Goal: Information Seeking & Learning: Learn about a topic

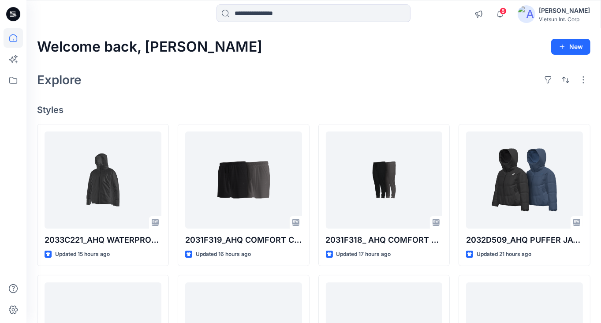
click at [343, 74] on div "Explore" at bounding box center [314, 79] width 554 height 21
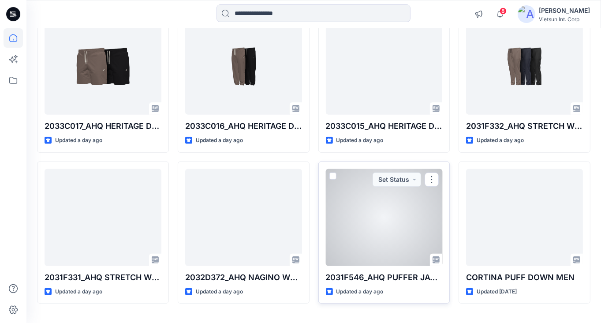
scroll to position [287, 0]
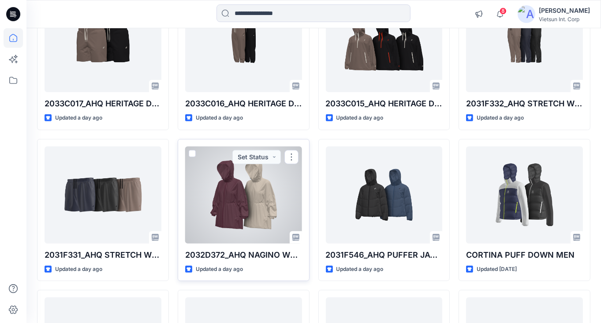
click at [262, 201] on div at bounding box center [243, 194] width 117 height 97
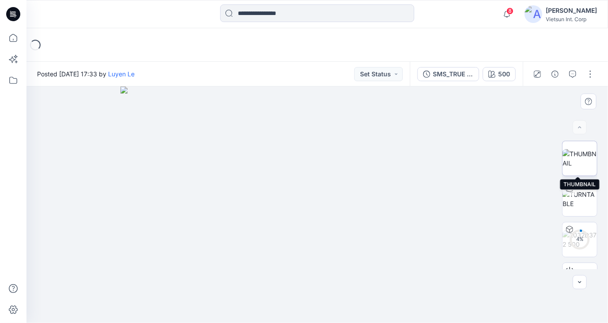
click at [594, 157] on img at bounding box center [579, 158] width 34 height 19
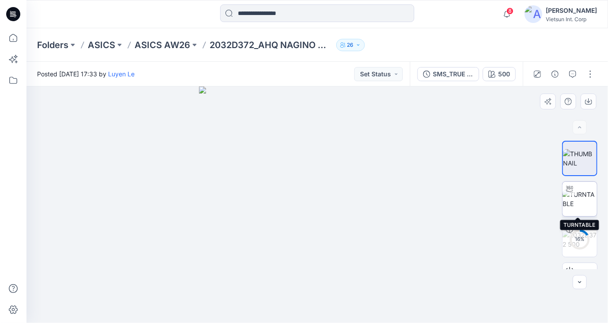
click at [585, 205] on img at bounding box center [579, 199] width 34 height 19
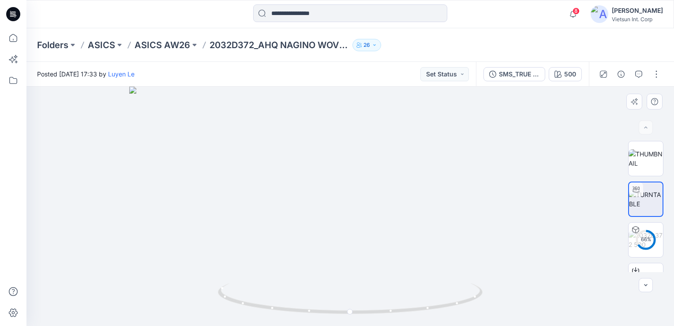
drag, startPoint x: 348, startPoint y: 124, endPoint x: 345, endPoint y: 228, distance: 103.7
click at [345, 228] on img at bounding box center [350, 205] width 442 height 239
drag, startPoint x: 381, startPoint y: 285, endPoint x: 381, endPoint y: 219, distance: 65.7
click at [381, 219] on div at bounding box center [350, 205] width 648 height 239
drag, startPoint x: 339, startPoint y: 196, endPoint x: 332, endPoint y: 122, distance: 74.0
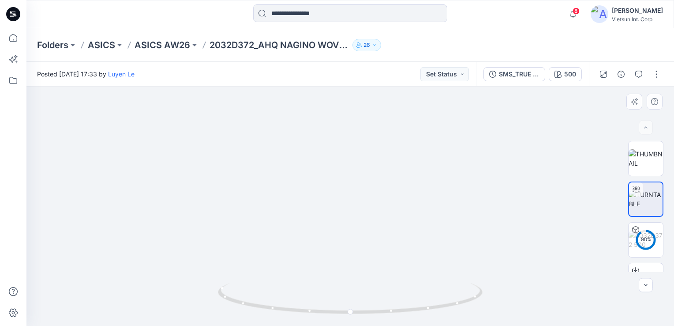
click at [333, 122] on img at bounding box center [345, 173] width 797 height 304
drag, startPoint x: 327, startPoint y: 180, endPoint x: 328, endPoint y: 164, distance: 15.5
click at [328, 164] on img at bounding box center [343, 158] width 847 height 336
drag, startPoint x: 364, startPoint y: 274, endPoint x: 360, endPoint y: 123, distance: 150.9
click at [360, 123] on img at bounding box center [328, 94] width 847 height 464
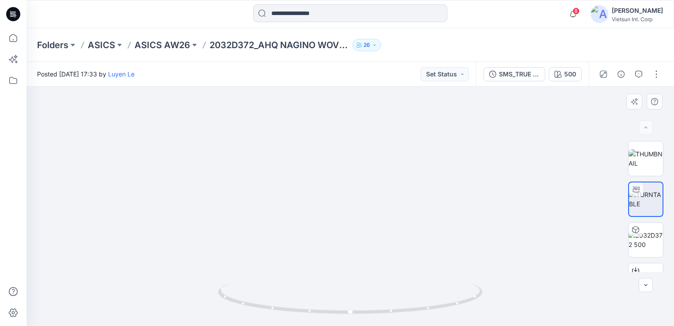
drag, startPoint x: 351, startPoint y: 272, endPoint x: 350, endPoint y: 195, distance: 77.2
click at [350, 195] on img at bounding box center [340, 44] width 847 height 564
drag, startPoint x: 424, startPoint y: 233, endPoint x: 364, endPoint y: 282, distance: 78.1
click at [364, 282] on div at bounding box center [350, 205] width 648 height 239
drag, startPoint x: 480, startPoint y: 266, endPoint x: 450, endPoint y: 269, distance: 30.6
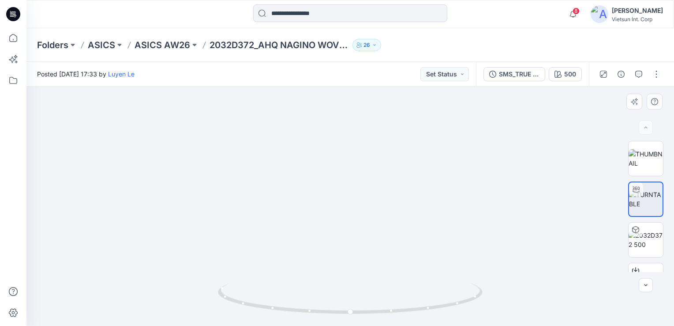
click at [450, 269] on img at bounding box center [350, 170] width 404 height 311
drag, startPoint x: 430, startPoint y: 274, endPoint x: 401, endPoint y: 274, distance: 29.1
click at [401, 274] on img at bounding box center [350, 170] width 404 height 311
drag, startPoint x: 401, startPoint y: 274, endPoint x: 345, endPoint y: 269, distance: 56.2
click at [345, 269] on img at bounding box center [350, 169] width 404 height 312
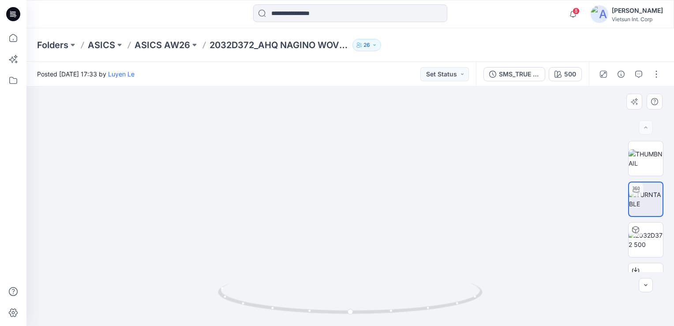
drag, startPoint x: 454, startPoint y: 266, endPoint x: 450, endPoint y: 267, distance: 4.6
click at [450, 267] on img at bounding box center [350, 168] width 404 height 316
drag, startPoint x: 437, startPoint y: 310, endPoint x: 326, endPoint y: 312, distance: 110.3
click at [326, 312] on icon at bounding box center [351, 299] width 267 height 33
drag, startPoint x: 346, startPoint y: 315, endPoint x: 352, endPoint y: 271, distance: 44.1
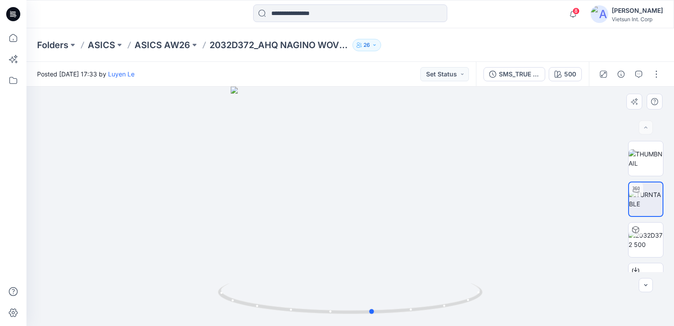
click at [477, 307] on icon at bounding box center [351, 299] width 267 height 33
drag, startPoint x: 358, startPoint y: 285, endPoint x: 357, endPoint y: 202, distance: 82.5
click at [357, 202] on div at bounding box center [350, 205] width 648 height 239
drag, startPoint x: 354, startPoint y: 209, endPoint x: 346, endPoint y: 142, distance: 67.5
click at [346, 142] on img at bounding box center [350, 118] width 442 height 416
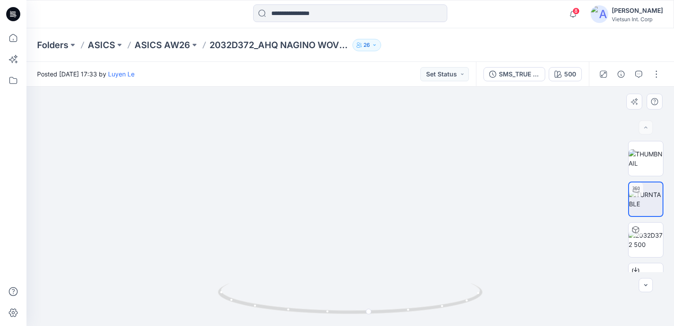
drag, startPoint x: 379, startPoint y: 155, endPoint x: 370, endPoint y: 236, distance: 81.3
drag, startPoint x: 401, startPoint y: 251, endPoint x: 386, endPoint y: 283, distance: 35.9
click at [386, 283] on div at bounding box center [350, 205] width 648 height 239
drag, startPoint x: 408, startPoint y: 176, endPoint x: 359, endPoint y: 262, distance: 99.8
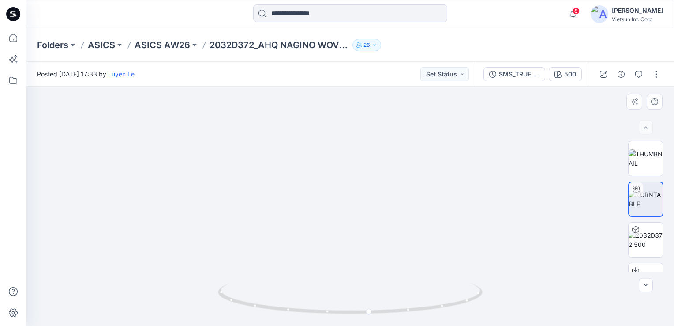
click at [359, 262] on img at bounding box center [350, 175] width 455 height 300
drag, startPoint x: 376, startPoint y: 165, endPoint x: 371, endPoint y: 238, distance: 73.0
click at [371, 238] on img at bounding box center [346, 182] width 708 height 285
drag, startPoint x: 346, startPoint y: 176, endPoint x: 390, endPoint y: 177, distance: 44.1
click at [352, 190] on img at bounding box center [344, 199] width 708 height 252
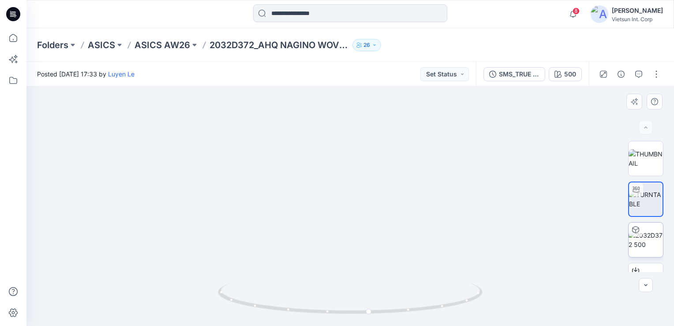
click at [607, 244] on img at bounding box center [646, 239] width 34 height 19
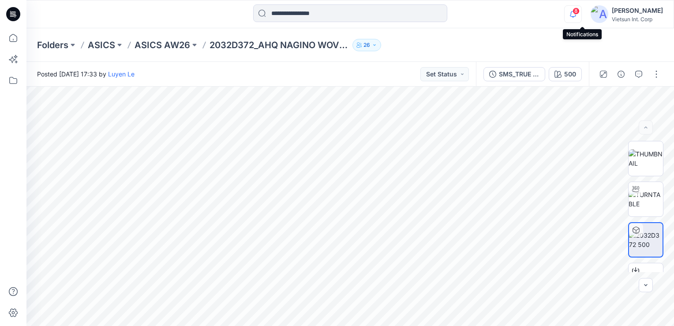
click at [580, 20] on icon "button" at bounding box center [573, 14] width 17 height 18
click at [607, 105] on icon "button" at bounding box center [638, 104] width 7 height 7
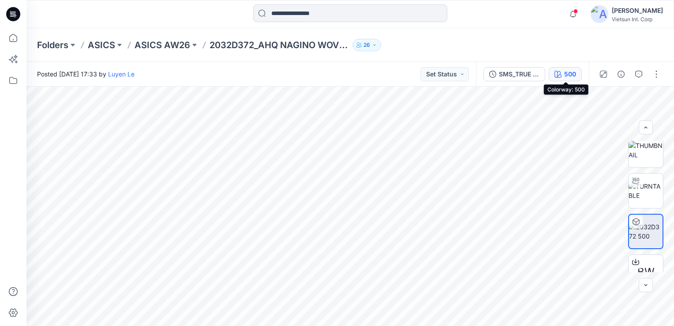
click at [561, 73] on icon "button" at bounding box center [558, 74] width 7 height 7
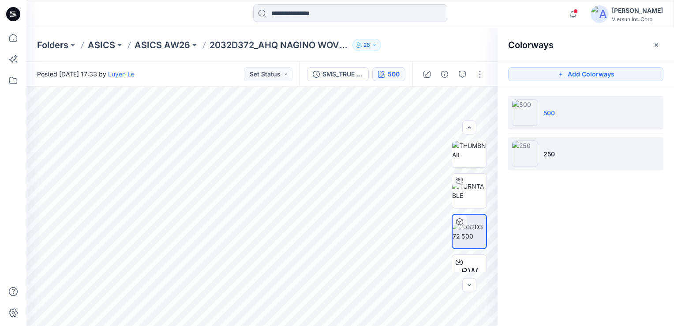
click at [566, 147] on li "250" at bounding box center [585, 154] width 155 height 34
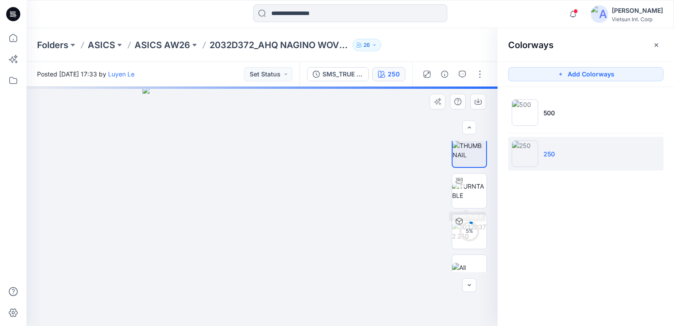
drag, startPoint x: 294, startPoint y: 275, endPoint x: 385, endPoint y: 223, distance: 104.9
click at [516, 155] on div "5 % 250 All Materials By Piece Select All artwork EYELET EB Button Hole 2 `Enso…" at bounding box center [350, 205] width 648 height 239
drag, startPoint x: 248, startPoint y: 197, endPoint x: 359, endPoint y: 122, distance: 133.5
click at [359, 122] on img at bounding box center [261, 205] width 239 height 239
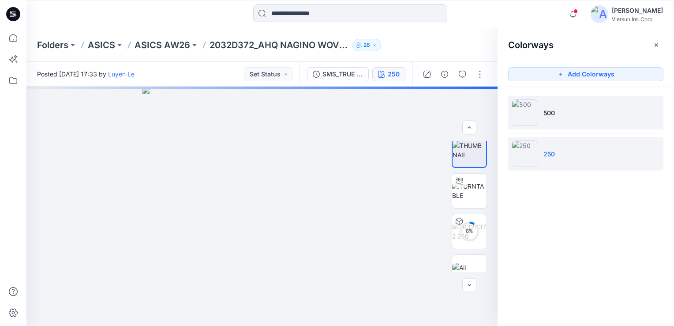
click at [565, 105] on li "500" at bounding box center [585, 113] width 155 height 34
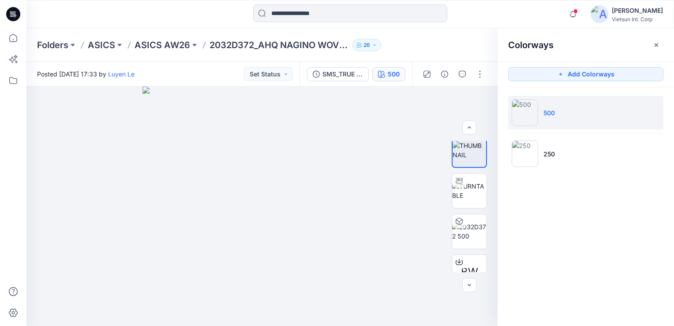
scroll to position [49, 0]
drag, startPoint x: 287, startPoint y: 255, endPoint x: 348, endPoint y: 181, distance: 95.6
click at [348, 181] on img at bounding box center [261, 205] width 239 height 239
drag, startPoint x: 268, startPoint y: 182, endPoint x: 405, endPoint y: 112, distance: 153.9
click at [400, 112] on div at bounding box center [261, 205] width 471 height 239
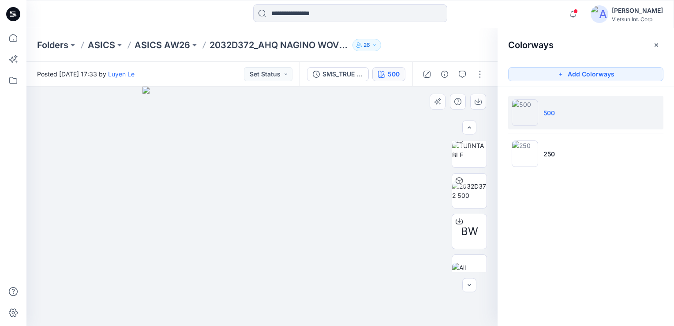
drag, startPoint x: 328, startPoint y: 266, endPoint x: 409, endPoint y: 285, distance: 82.8
click at [344, 267] on img at bounding box center [261, 205] width 239 height 239
drag, startPoint x: 256, startPoint y: 262, endPoint x: 349, endPoint y: 200, distance: 111.8
click at [349, 200] on img at bounding box center [261, 205] width 239 height 239
drag, startPoint x: 252, startPoint y: 225, endPoint x: 191, endPoint y: 197, distance: 67.5
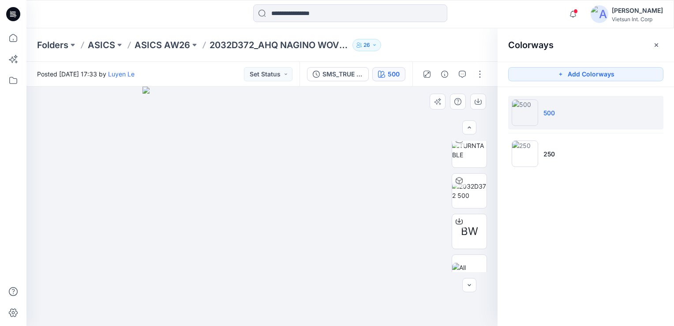
click at [191, 197] on img at bounding box center [261, 205] width 239 height 239
drag, startPoint x: 386, startPoint y: 274, endPoint x: 256, endPoint y: 252, distance: 132.4
click at [235, 245] on div at bounding box center [261, 205] width 471 height 239
drag, startPoint x: 275, startPoint y: 228, endPoint x: 382, endPoint y: 178, distance: 118.0
click at [301, 207] on img at bounding box center [261, 205] width 239 height 239
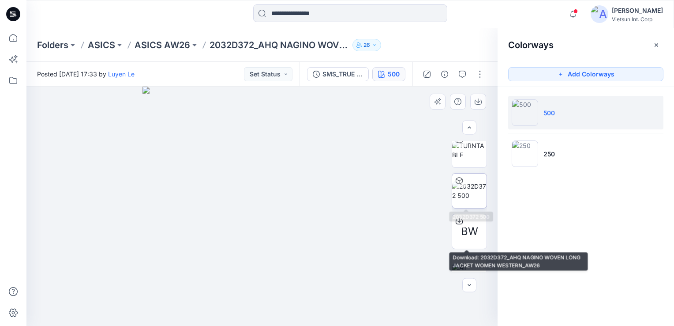
click at [474, 181] on img at bounding box center [469, 190] width 34 height 19
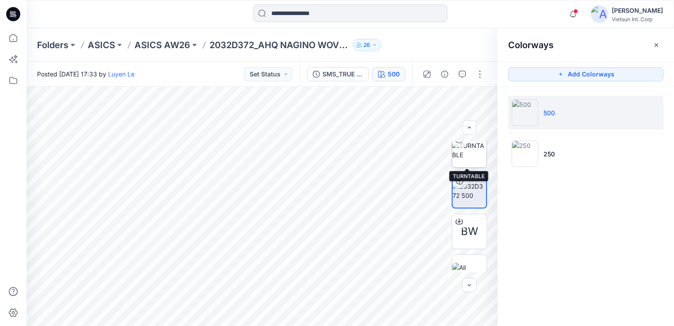
scroll to position [66, 0]
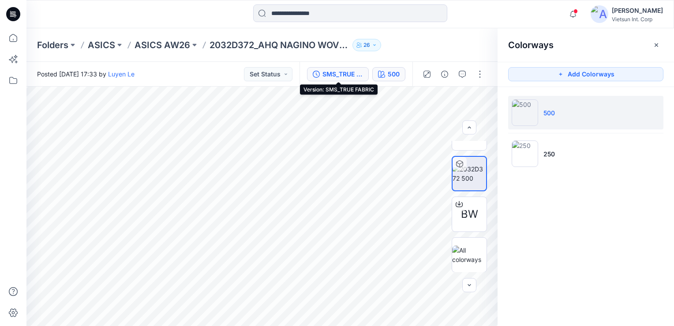
click at [333, 73] on div "SMS_TRUE FABRIC" at bounding box center [342, 74] width 41 height 10
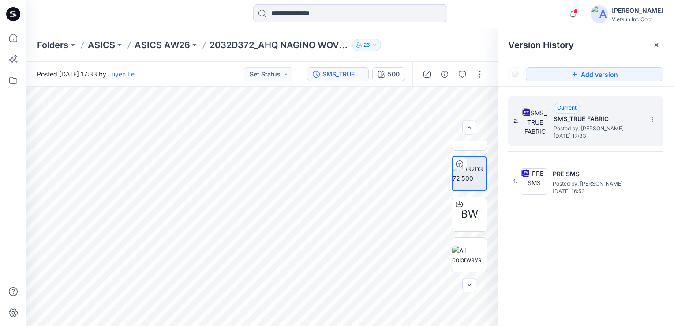
click at [588, 125] on span "Posted by: [PERSON_NAME]" at bounding box center [598, 128] width 88 height 9
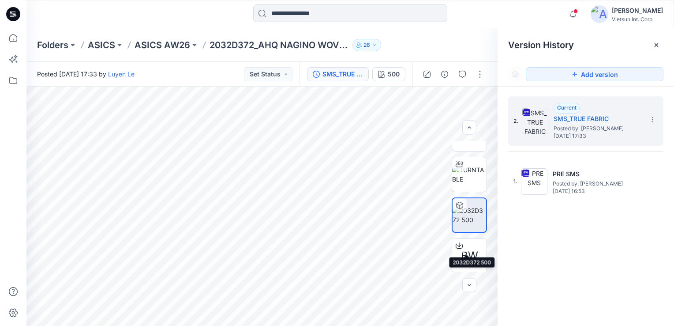
scroll to position [0, 0]
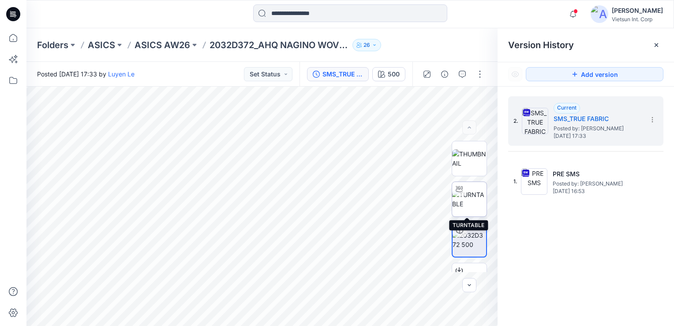
click at [458, 200] on img at bounding box center [469, 199] width 34 height 19
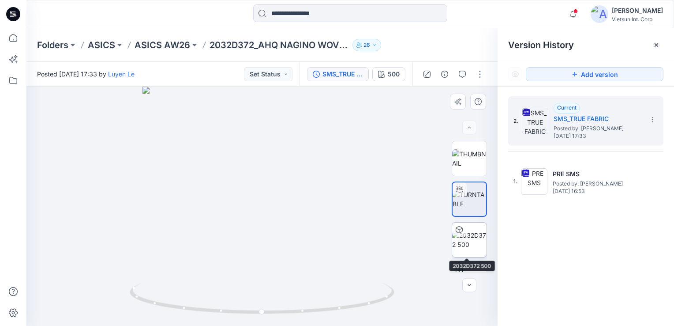
click at [472, 248] on img at bounding box center [469, 239] width 34 height 19
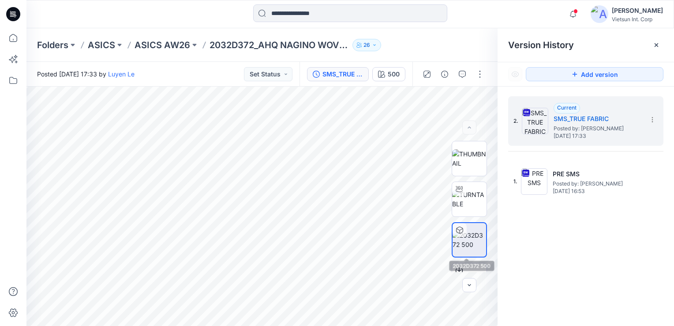
scroll to position [66, 0]
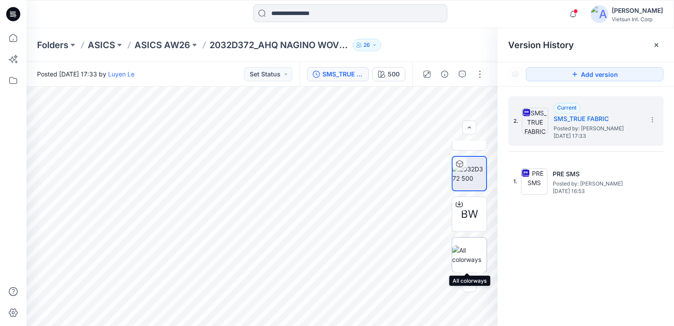
click at [464, 258] on img at bounding box center [469, 254] width 34 height 19
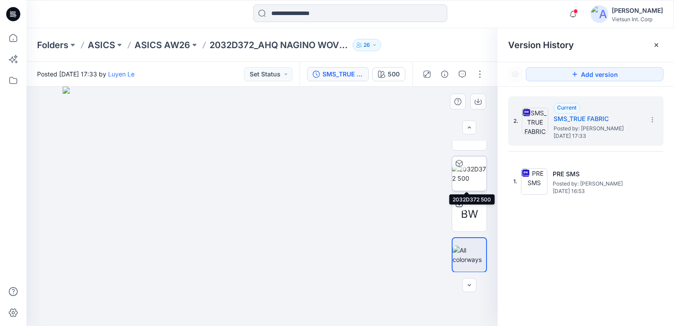
click at [476, 164] on img at bounding box center [469, 173] width 34 height 19
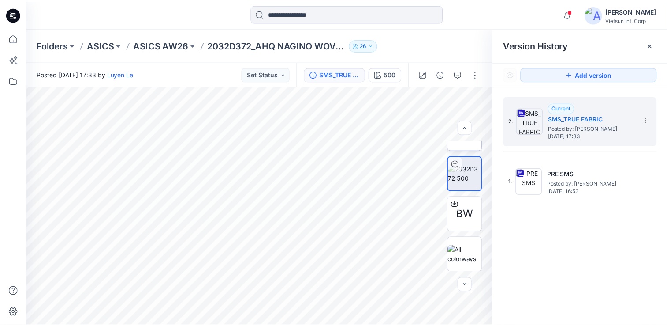
scroll to position [0, 0]
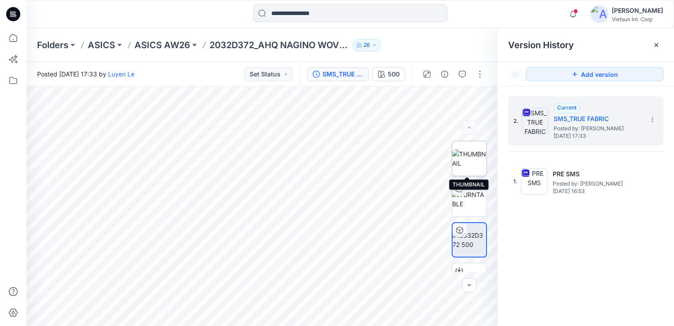
click at [478, 158] on img at bounding box center [469, 158] width 34 height 19
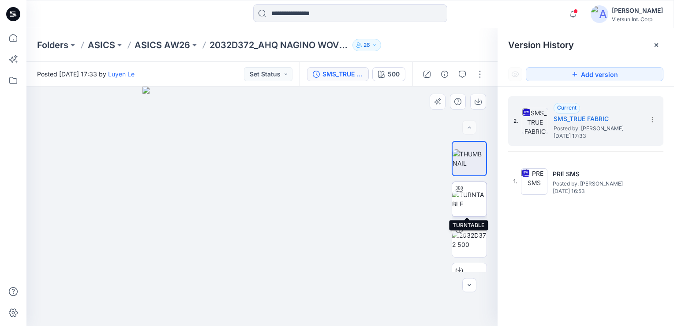
click at [476, 206] on img at bounding box center [469, 199] width 34 height 19
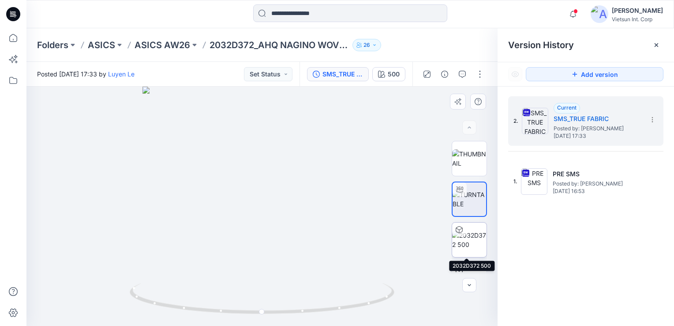
click at [461, 244] on img at bounding box center [469, 239] width 34 height 19
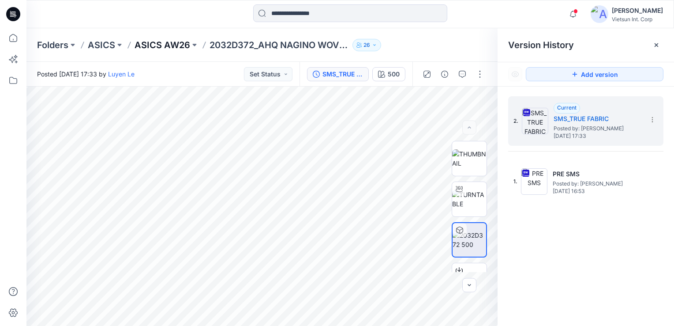
click at [146, 45] on p "ASICS AW26" at bounding box center [163, 45] width 56 height 12
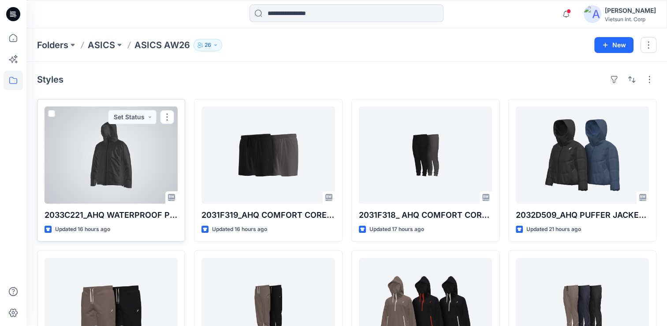
click at [104, 167] on div at bounding box center [111, 154] width 133 height 97
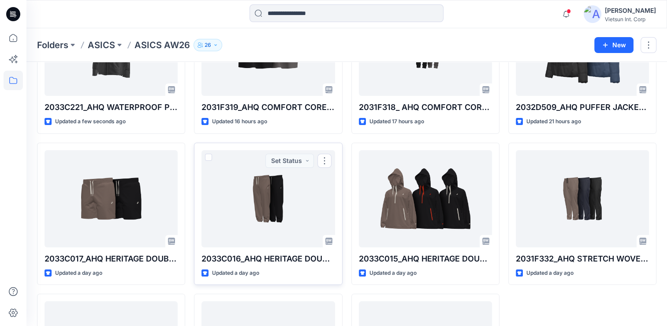
scroll to position [176, 0]
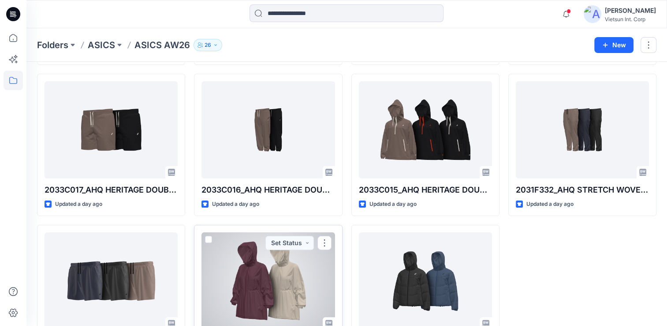
click at [277, 281] on div at bounding box center [268, 280] width 133 height 97
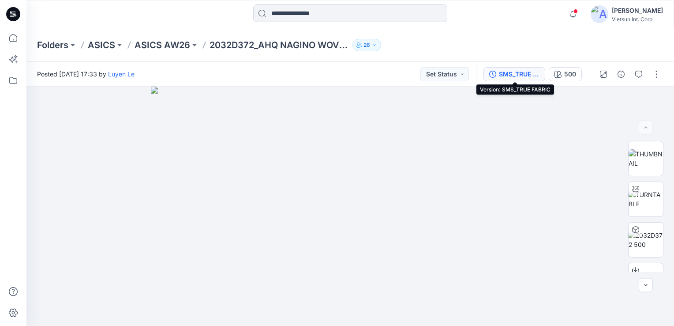
click at [524, 73] on div "SMS_TRUE FABRIC" at bounding box center [519, 74] width 41 height 10
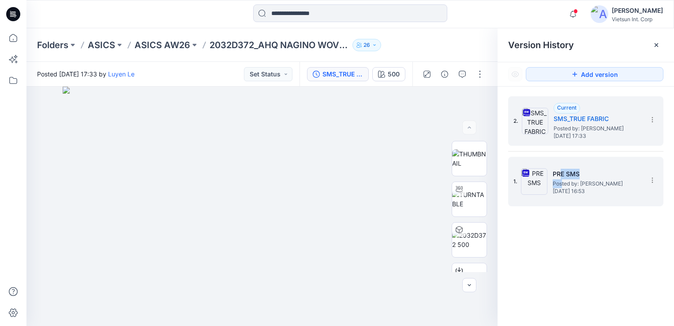
click at [562, 179] on div "PRE SMS Posted by: [PERSON_NAME] Le [DATE] 16:53" at bounding box center [597, 182] width 88 height 26
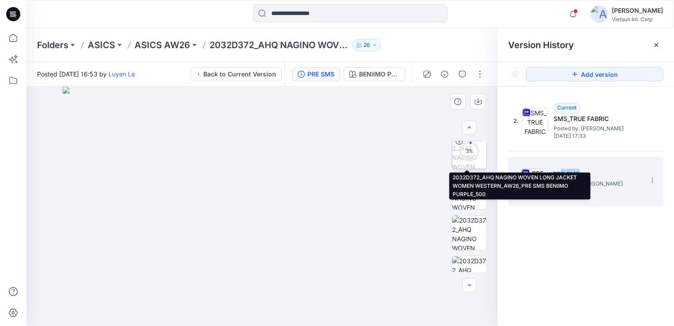
click at [473, 164] on img at bounding box center [469, 151] width 34 height 34
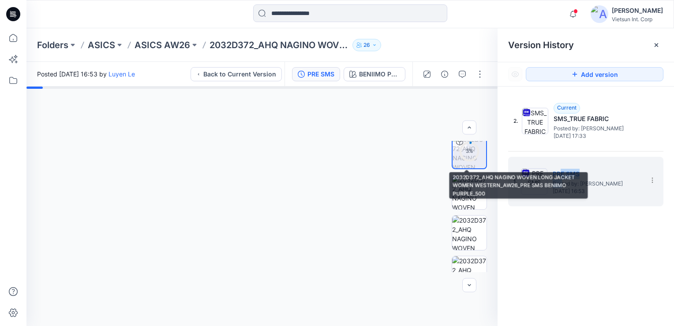
scroll to position [88, 0]
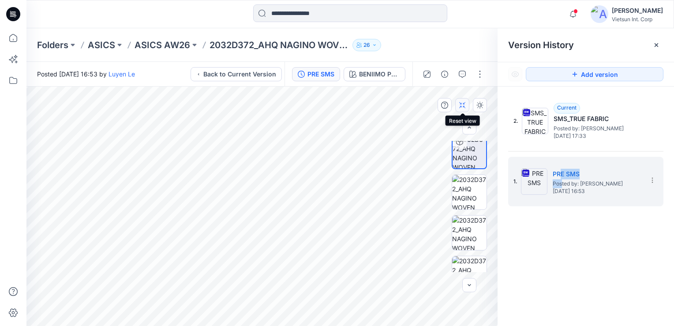
click at [461, 107] on icon "button" at bounding box center [462, 104] width 7 height 7
click at [559, 251] on div "2. Current SMS_TRUE FABRIC Posted by: [PERSON_NAME] Le [DATE] 17:33 1. PRE SMS …" at bounding box center [586, 212] width 176 height 252
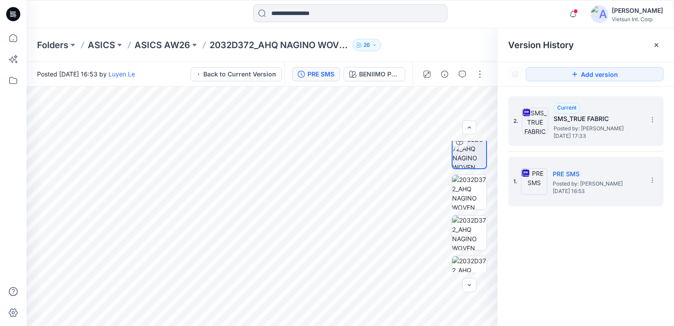
click at [580, 128] on span "Posted by: [PERSON_NAME]" at bounding box center [598, 128] width 88 height 9
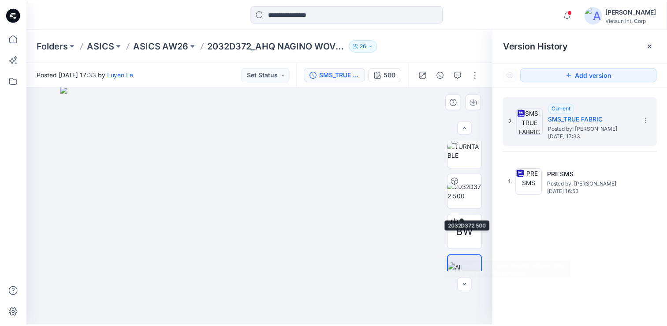
scroll to position [66, 0]
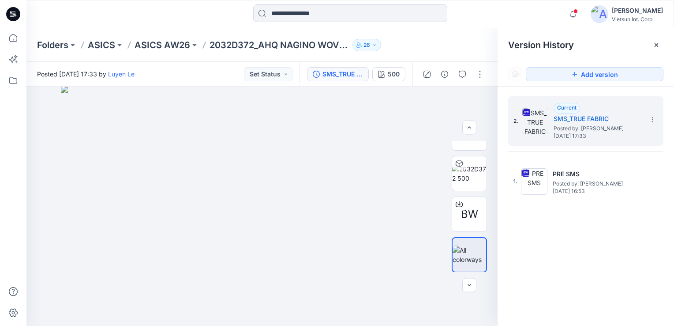
click at [607, 259] on div "2. Current SMS_TRUE FABRIC Posted by: [PERSON_NAME] Le [DATE] 17:33 1. PRE SMS …" at bounding box center [586, 212] width 176 height 252
click at [165, 44] on p "ASICS AW26" at bounding box center [163, 45] width 56 height 12
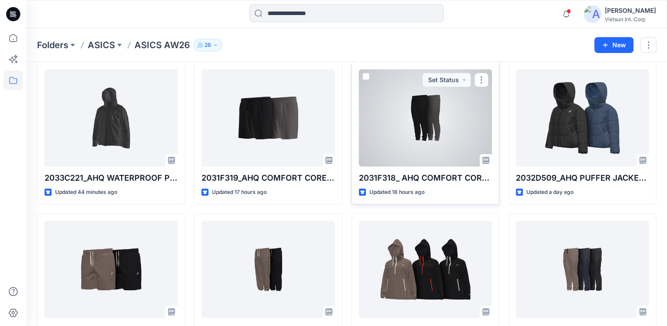
scroll to position [88, 0]
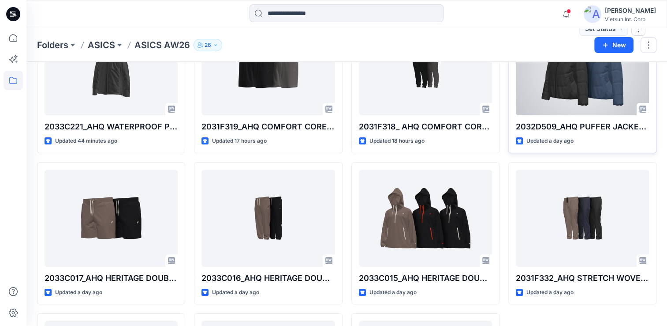
click at [589, 101] on div at bounding box center [582, 66] width 133 height 97
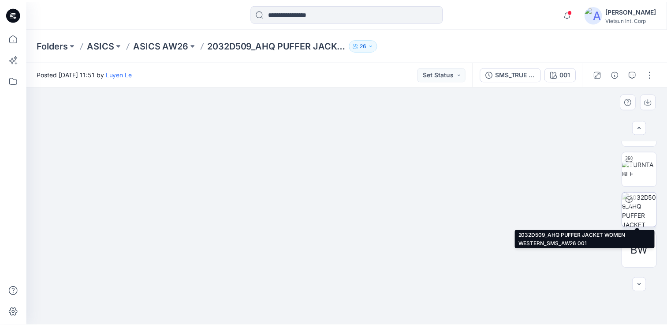
scroll to position [22, 0]
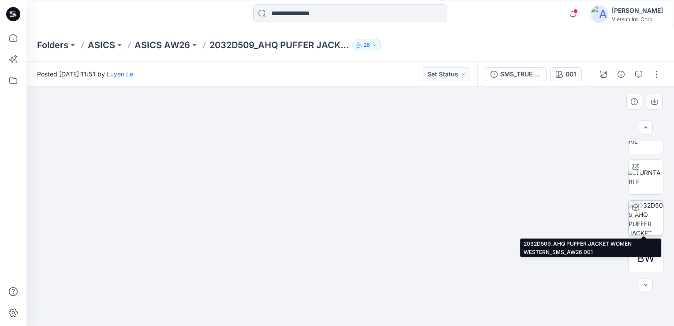
click at [607, 217] on img at bounding box center [646, 217] width 34 height 34
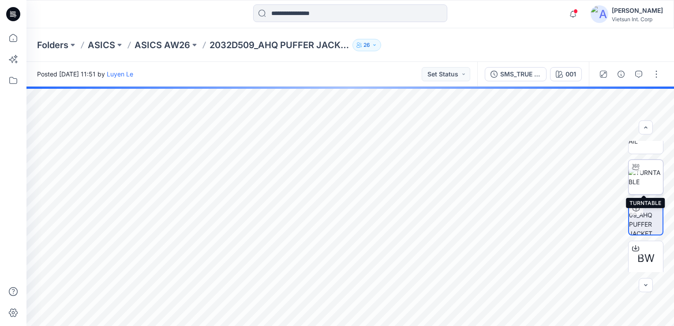
click at [607, 177] on img at bounding box center [646, 177] width 34 height 19
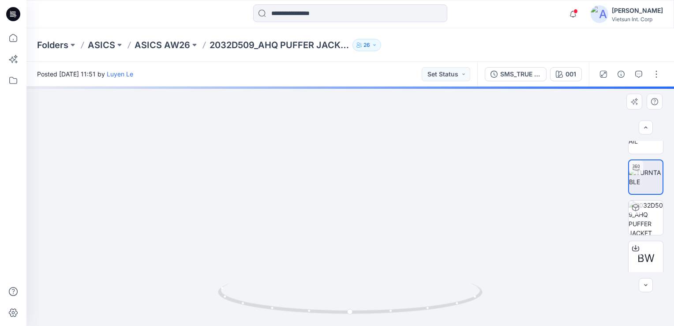
drag, startPoint x: 349, startPoint y: 146, endPoint x: 346, endPoint y: 223, distance: 76.4
click at [346, 223] on img at bounding box center [350, 168] width 543 height 315
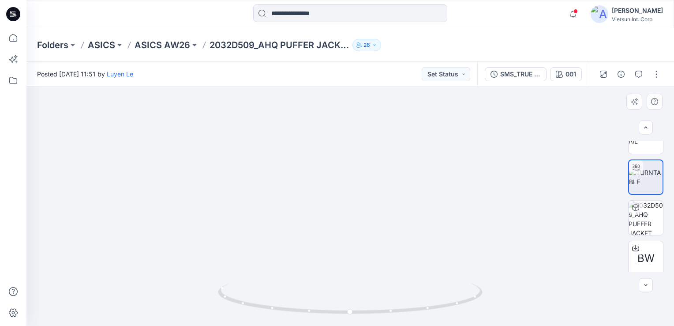
drag, startPoint x: 375, startPoint y: 222, endPoint x: 383, endPoint y: 221, distance: 8.0
click at [383, 221] on img at bounding box center [358, 128] width 860 height 395
drag, startPoint x: 362, startPoint y: 281, endPoint x: 376, endPoint y: 154, distance: 128.3
click at [376, 154] on img at bounding box center [350, 156] width 341 height 338
click at [162, 52] on div "Folders ASICS ASICS AW26 2032D509_AHQ PUFFER JACKET WOMEN WESTERN_AW26 26" at bounding box center [350, 45] width 648 height 34
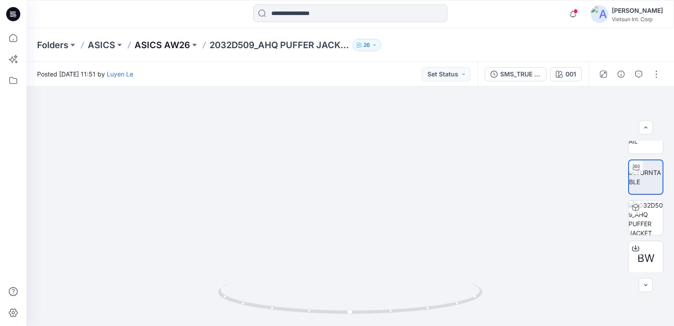
click at [160, 44] on p "ASICS AW26" at bounding box center [163, 45] width 56 height 12
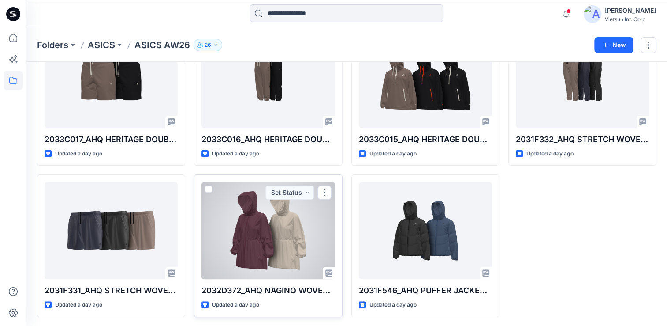
scroll to position [228, 0]
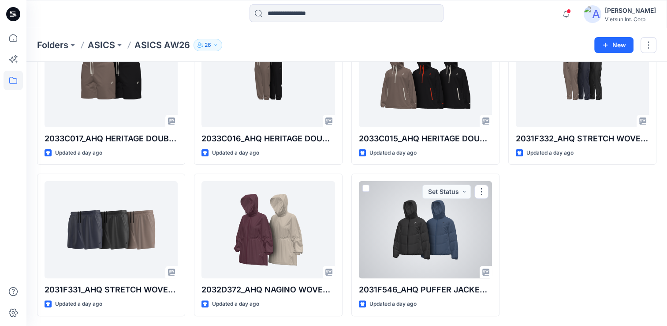
click at [423, 227] on div at bounding box center [425, 229] width 133 height 97
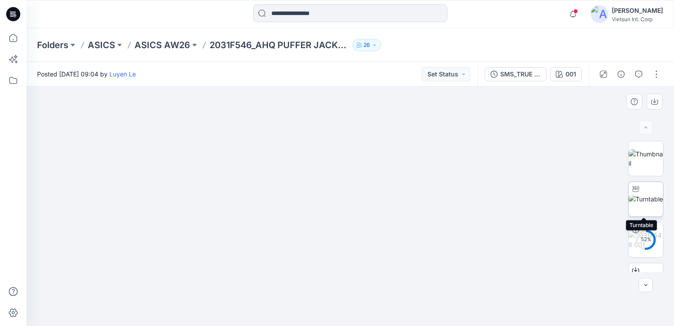
click at [607, 203] on img at bounding box center [646, 198] width 34 height 9
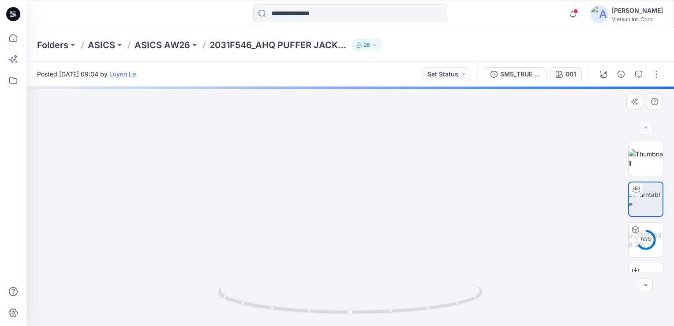
drag, startPoint x: 371, startPoint y: 149, endPoint x: 373, endPoint y: 248, distance: 99.3
click at [373, 248] on img at bounding box center [351, 101] width 847 height 450
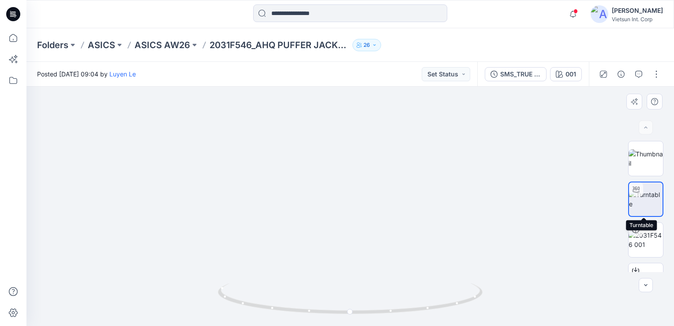
click at [607, 202] on img at bounding box center [646, 199] width 34 height 19
click at [607, 246] on img at bounding box center [646, 239] width 34 height 19
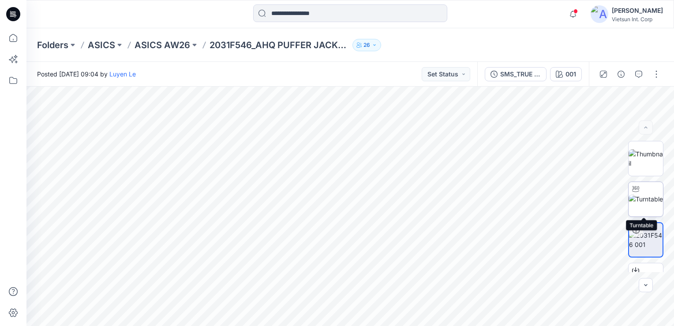
click at [607, 197] on img at bounding box center [646, 198] width 34 height 9
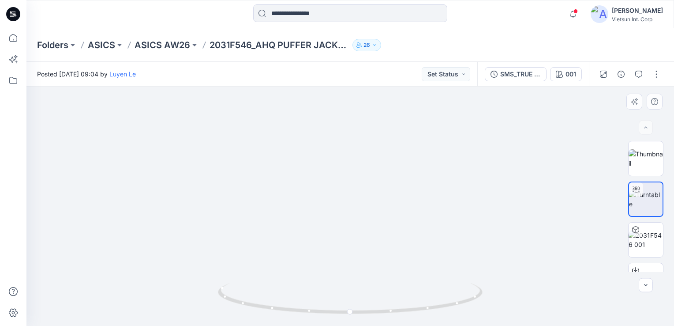
drag, startPoint x: 358, startPoint y: 195, endPoint x: 385, endPoint y: 210, distance: 31.0
click at [389, 212] on img at bounding box center [350, 140] width 543 height 372
drag, startPoint x: 355, startPoint y: 149, endPoint x: 348, endPoint y: 230, distance: 81.5
click at [348, 230] on img at bounding box center [343, 115] width 860 height 422
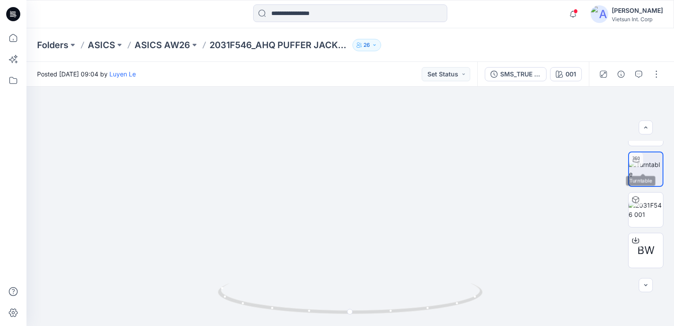
scroll to position [44, 0]
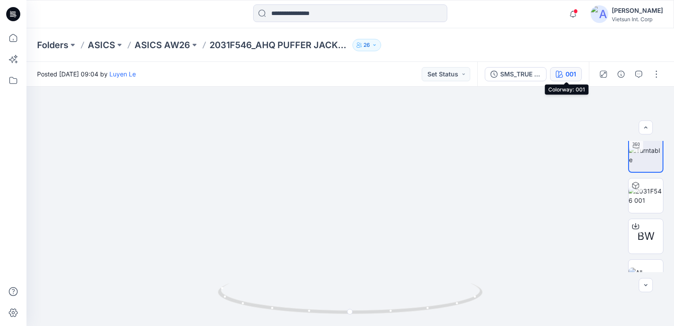
click at [562, 72] on icon "button" at bounding box center [559, 74] width 7 height 7
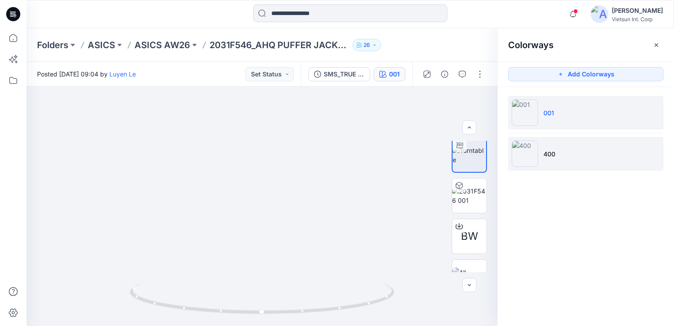
click at [528, 153] on img at bounding box center [525, 153] width 26 height 26
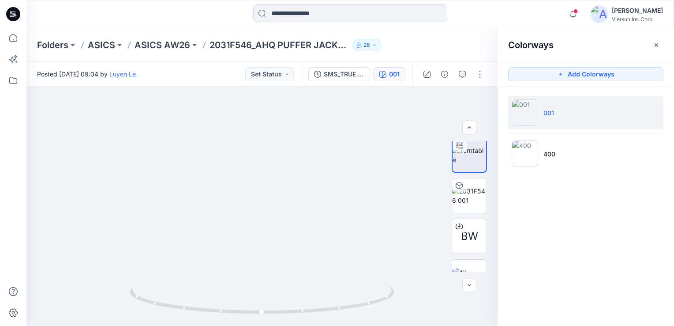
scroll to position [4, 0]
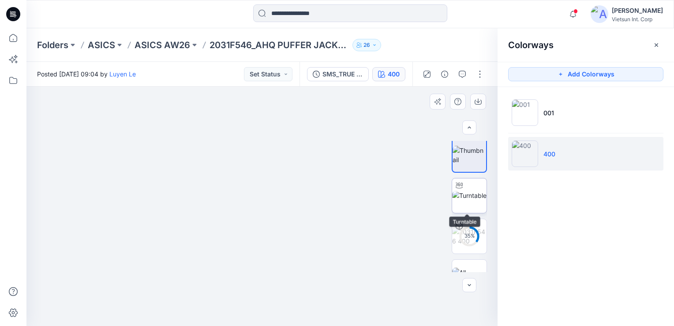
click at [475, 200] on img at bounding box center [469, 195] width 34 height 9
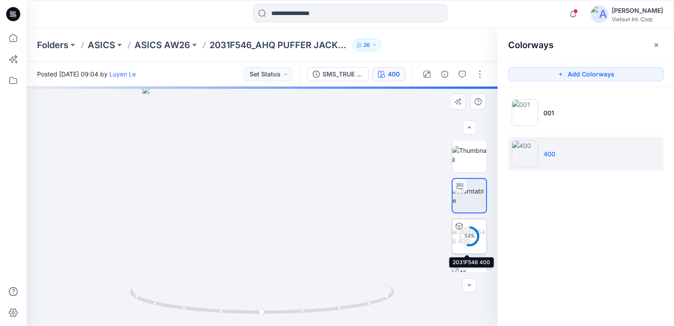
click at [478, 245] on img at bounding box center [469, 236] width 34 height 19
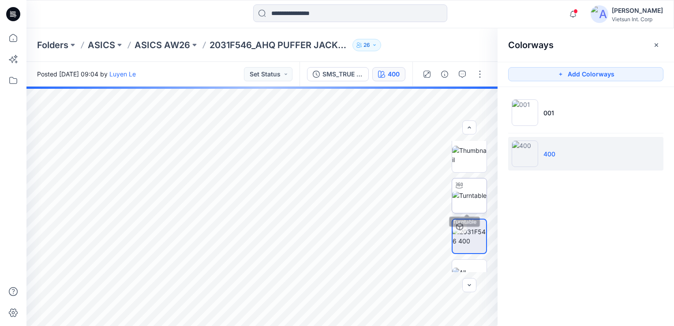
click at [473, 195] on img at bounding box center [469, 195] width 34 height 9
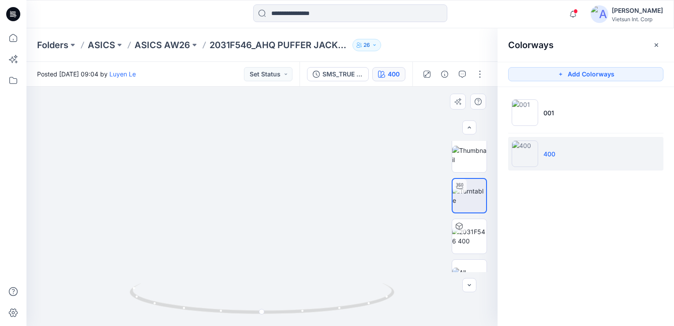
drag, startPoint x: 296, startPoint y: 156, endPoint x: 224, endPoint y: 232, distance: 105.2
click at [266, 291] on div at bounding box center [261, 205] width 471 height 239
